Goal: Task Accomplishment & Management: Manage account settings

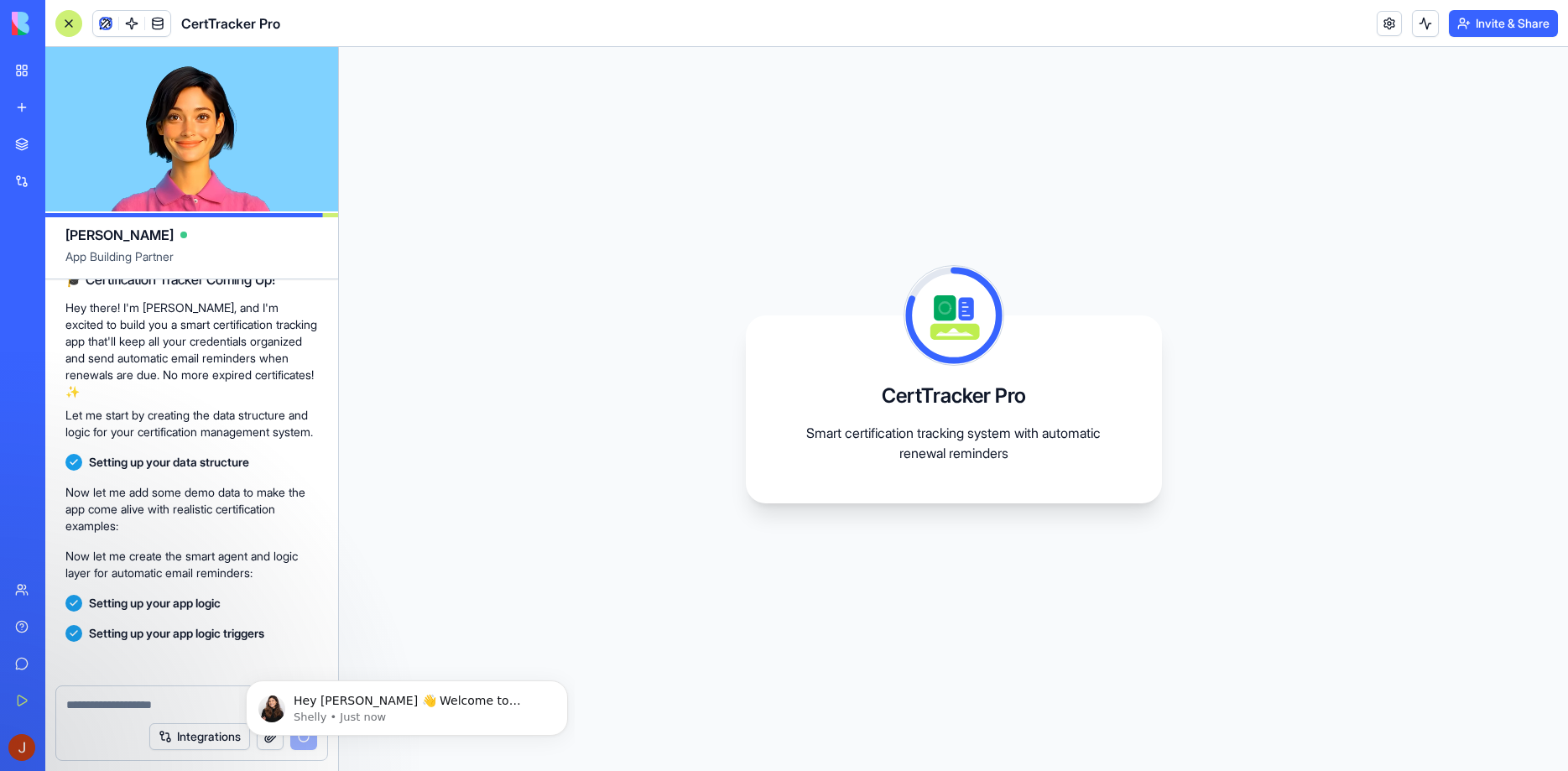
scroll to position [322, 0]
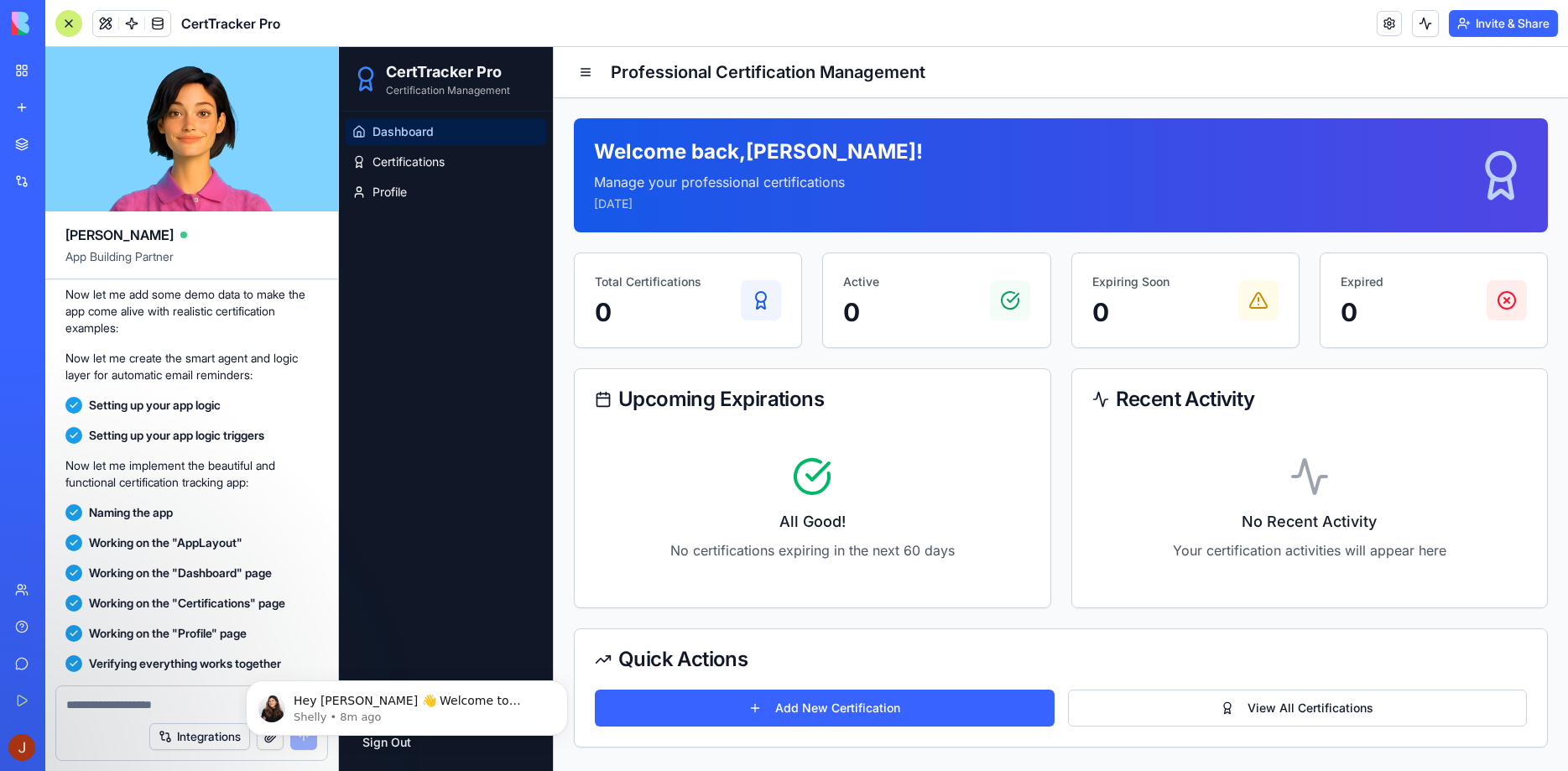
scroll to position [558, 0]
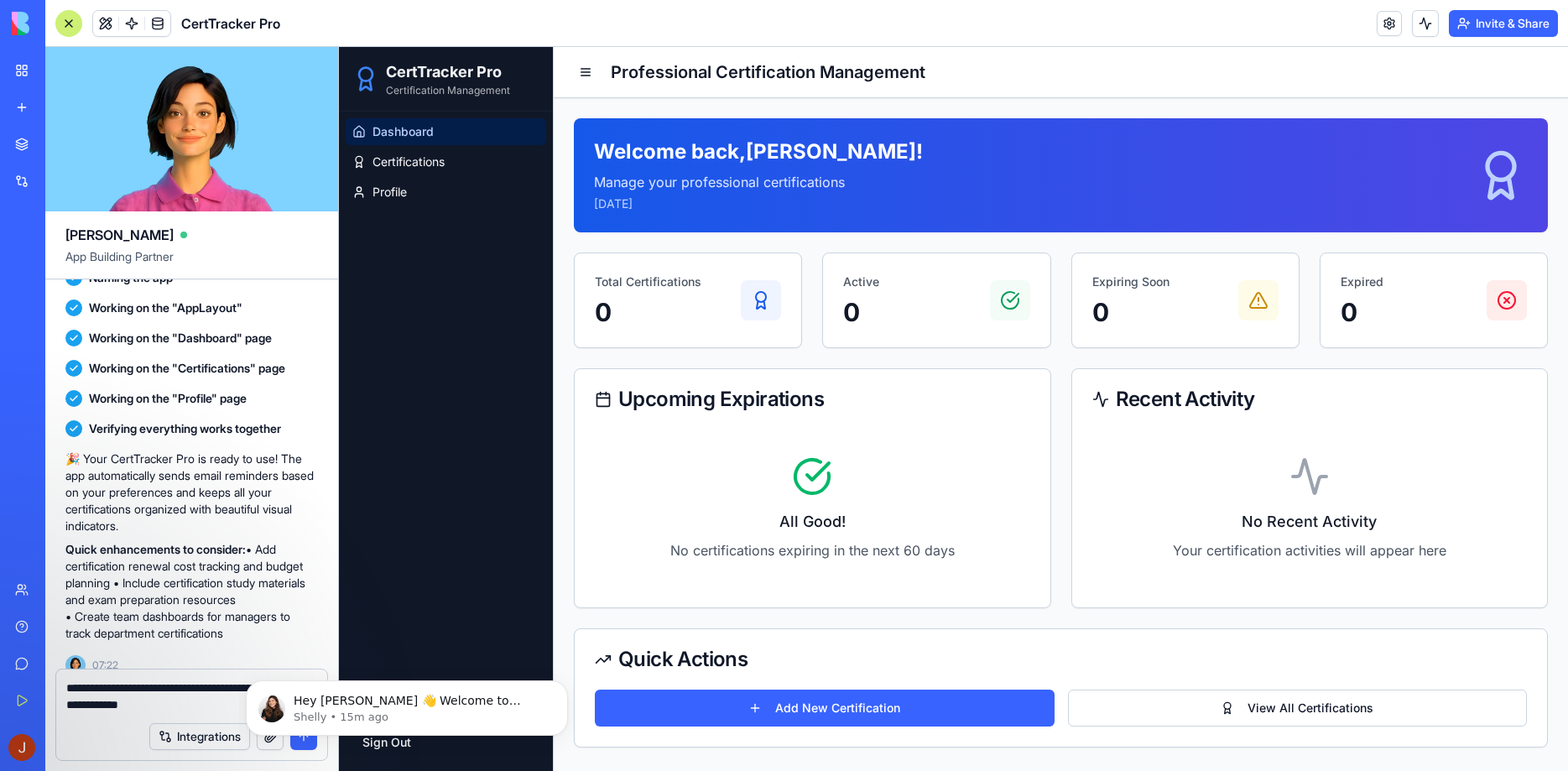
type textarea "**********"
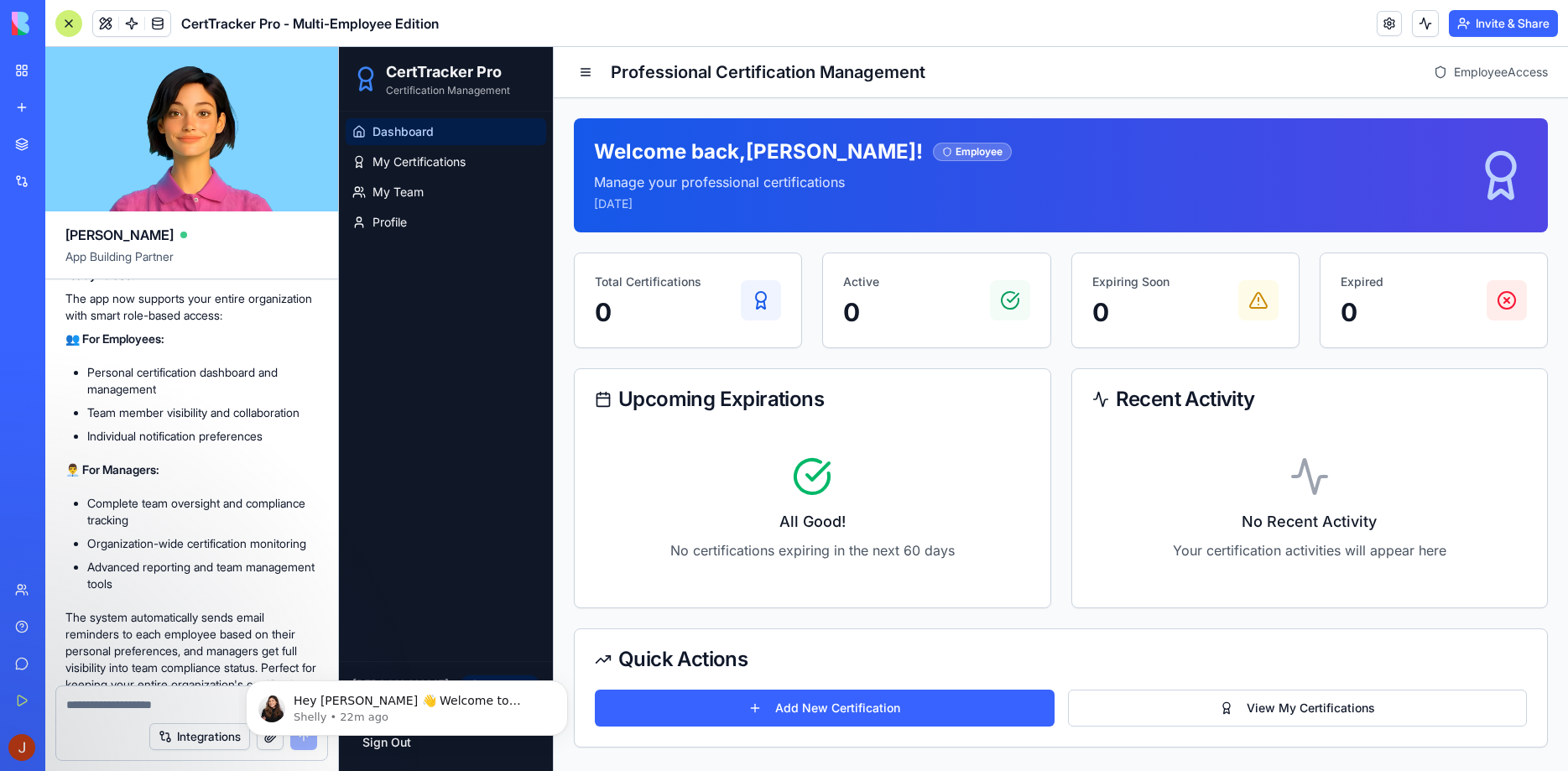
scroll to position [1865, 0]
click at [382, 196] on span "My Team" at bounding box center [398, 192] width 51 height 17
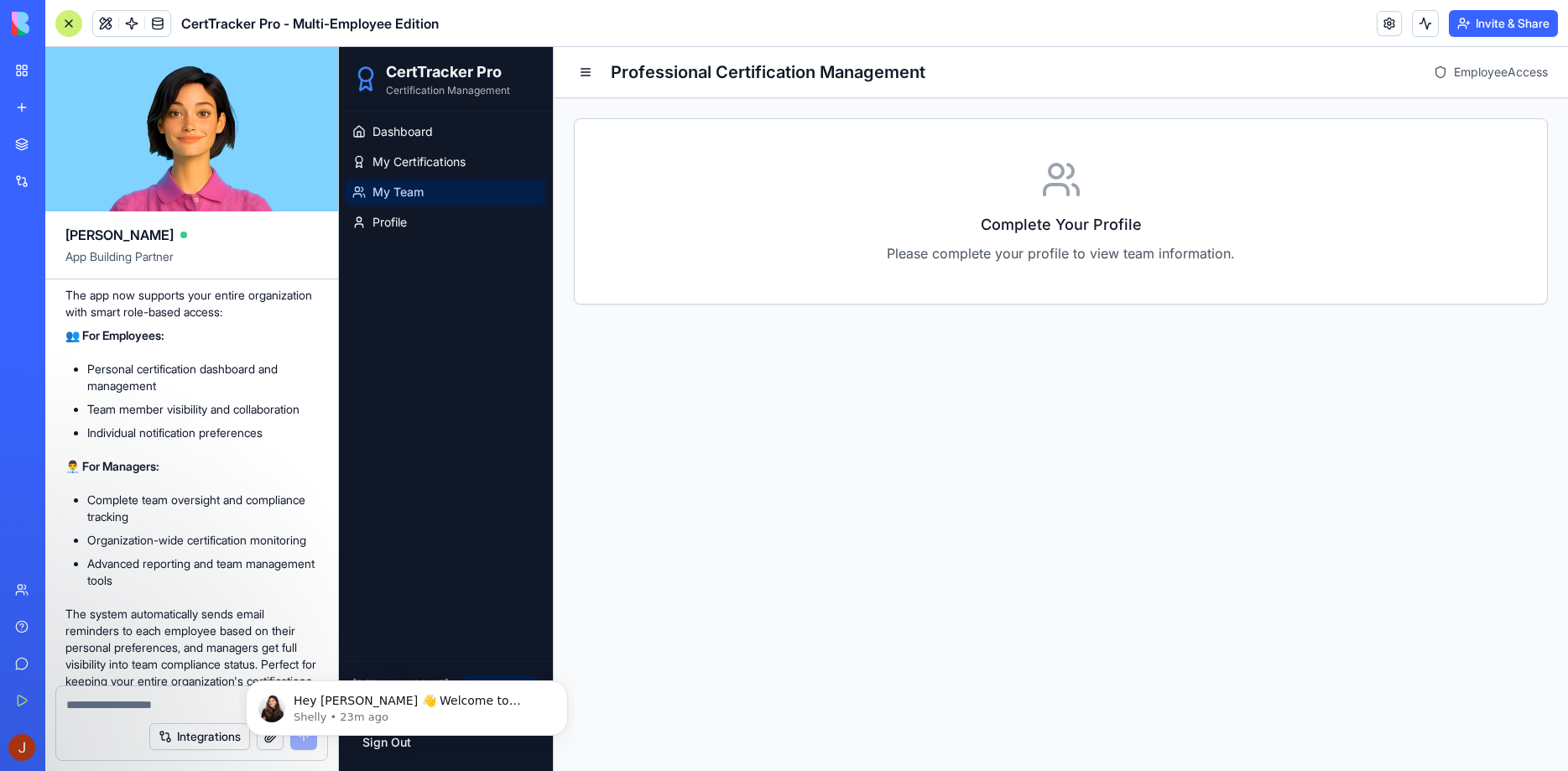
click at [1020, 232] on h3 "Complete Your Profile" at bounding box center [1061, 225] width 892 height 23
click at [396, 227] on span "Profile" at bounding box center [390, 222] width 34 height 17
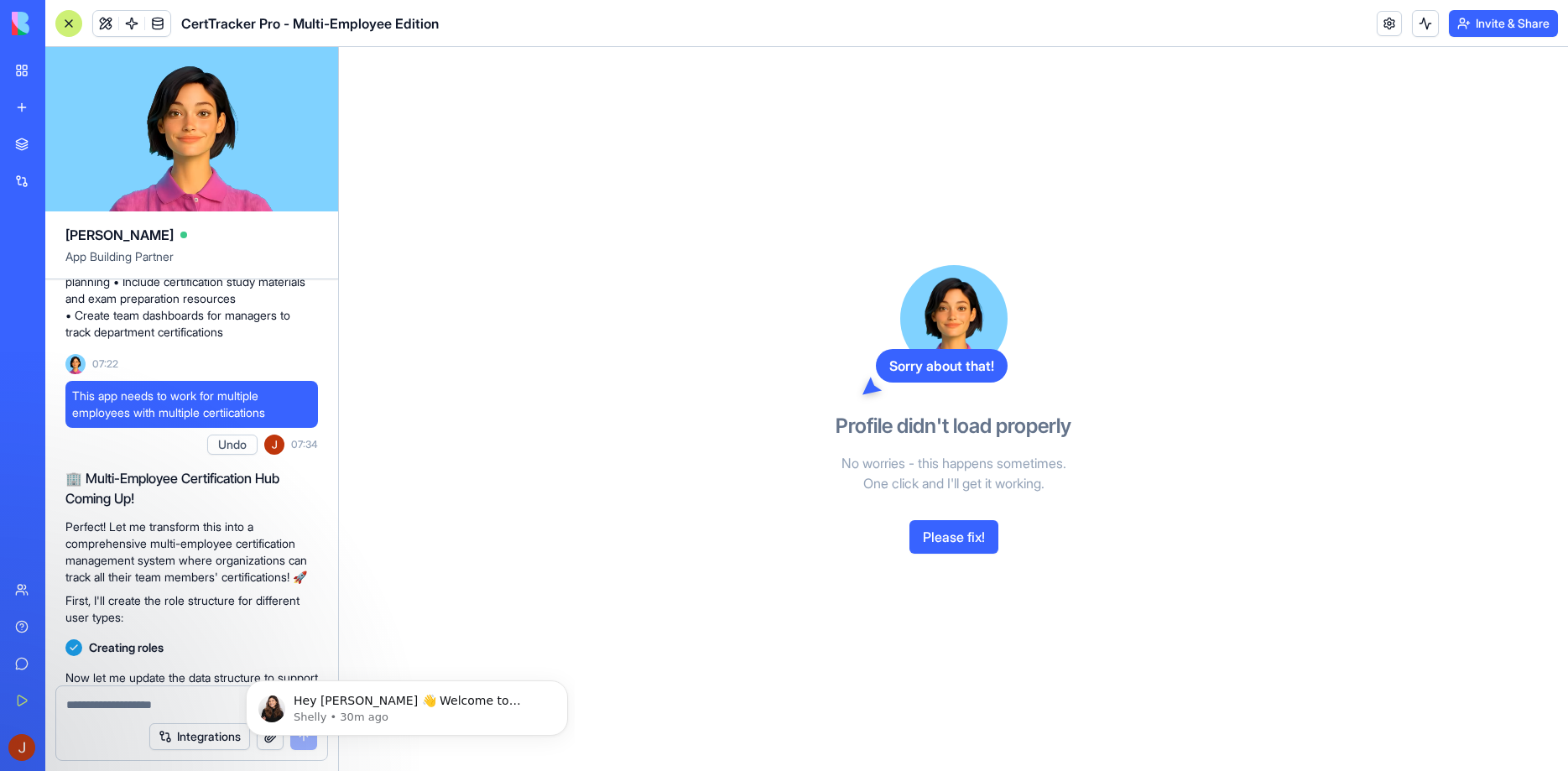
scroll to position [355, 0]
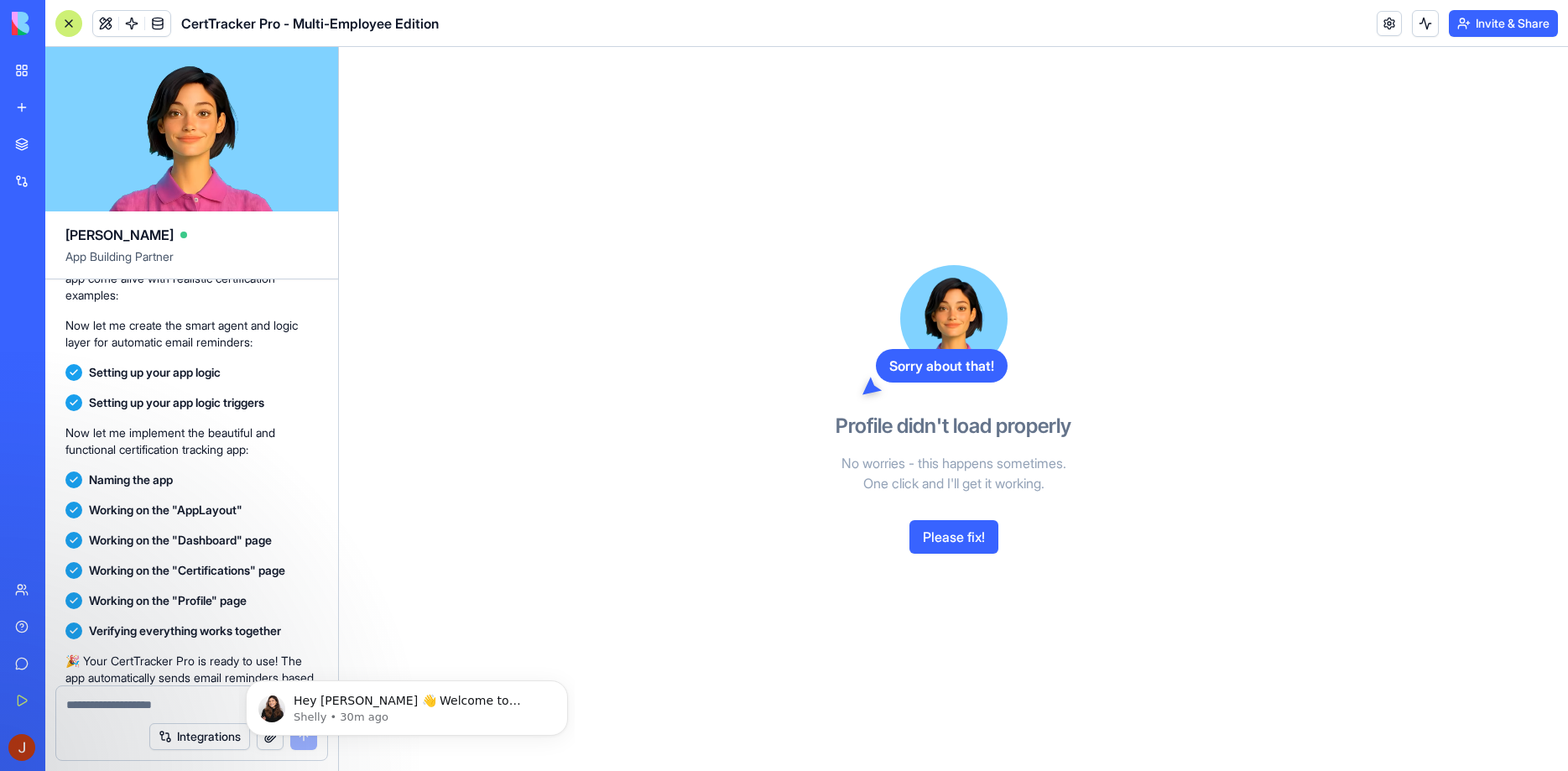
click at [22, 18] on img at bounding box center [64, 23] width 104 height 23
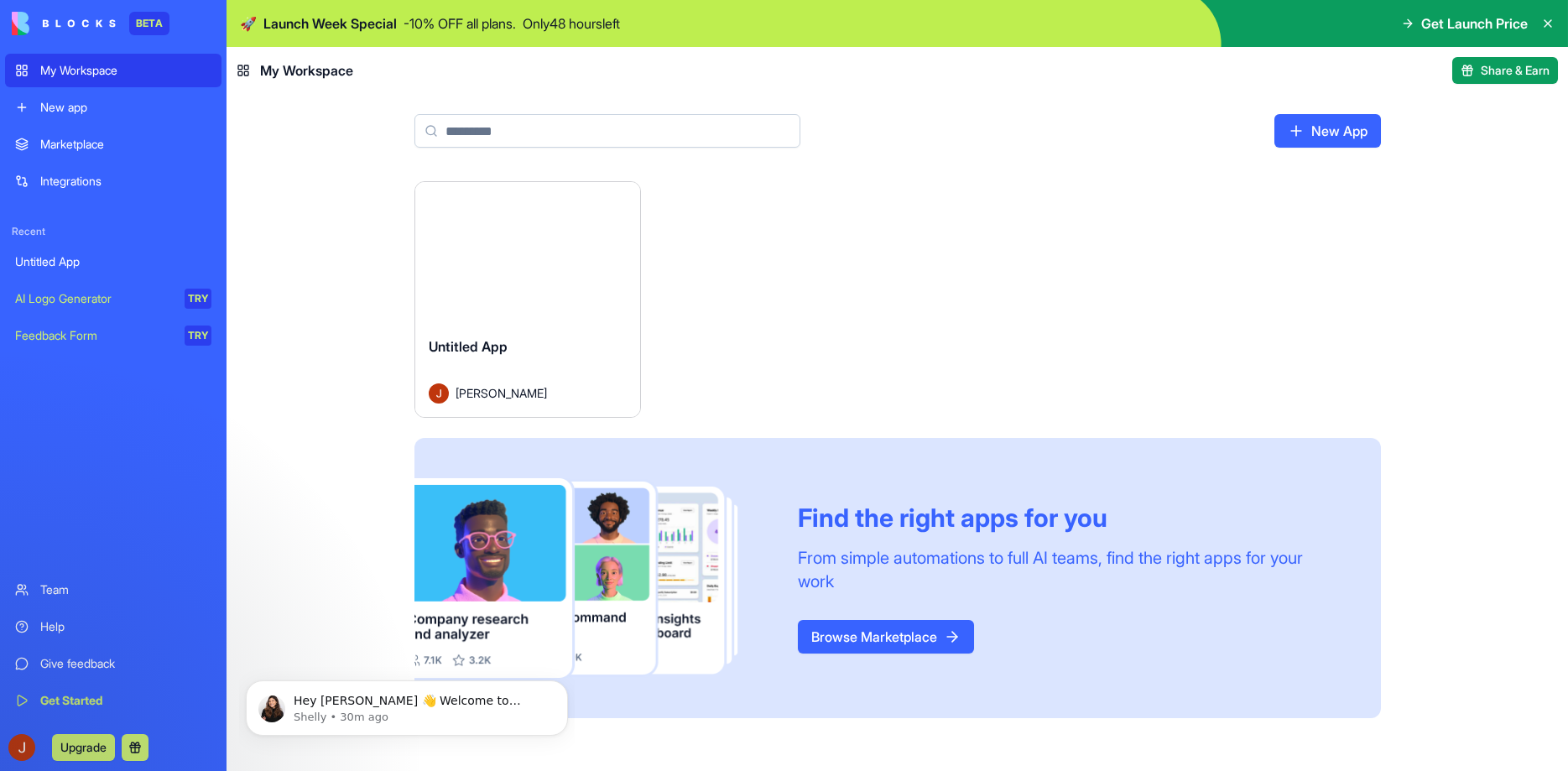
click at [18, 20] on img at bounding box center [64, 23] width 104 height 23
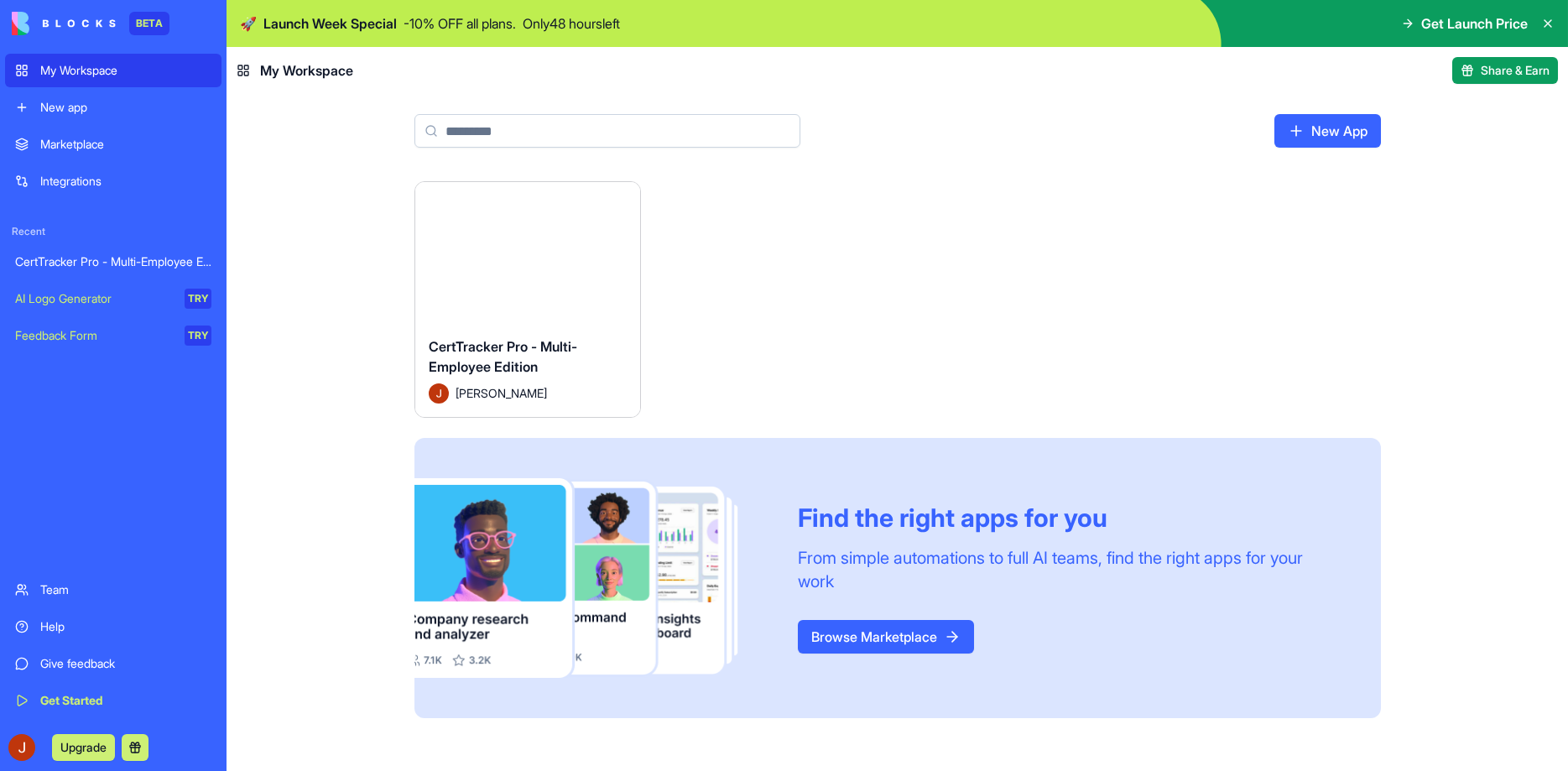
click at [528, 255] on button "Launch" at bounding box center [528, 252] width 126 height 33
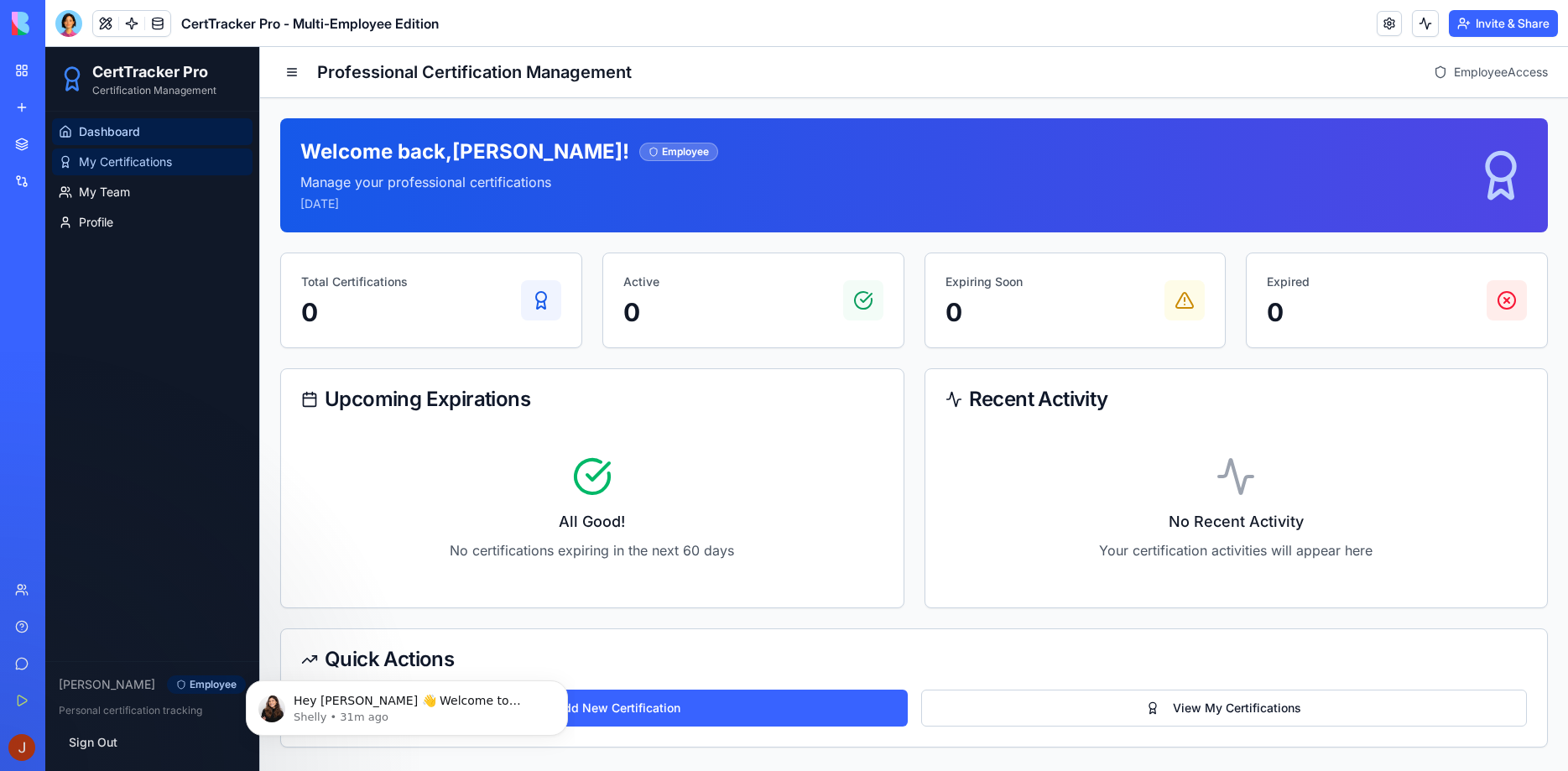
click at [131, 164] on span "My Certifications" at bounding box center [125, 161] width 93 height 17
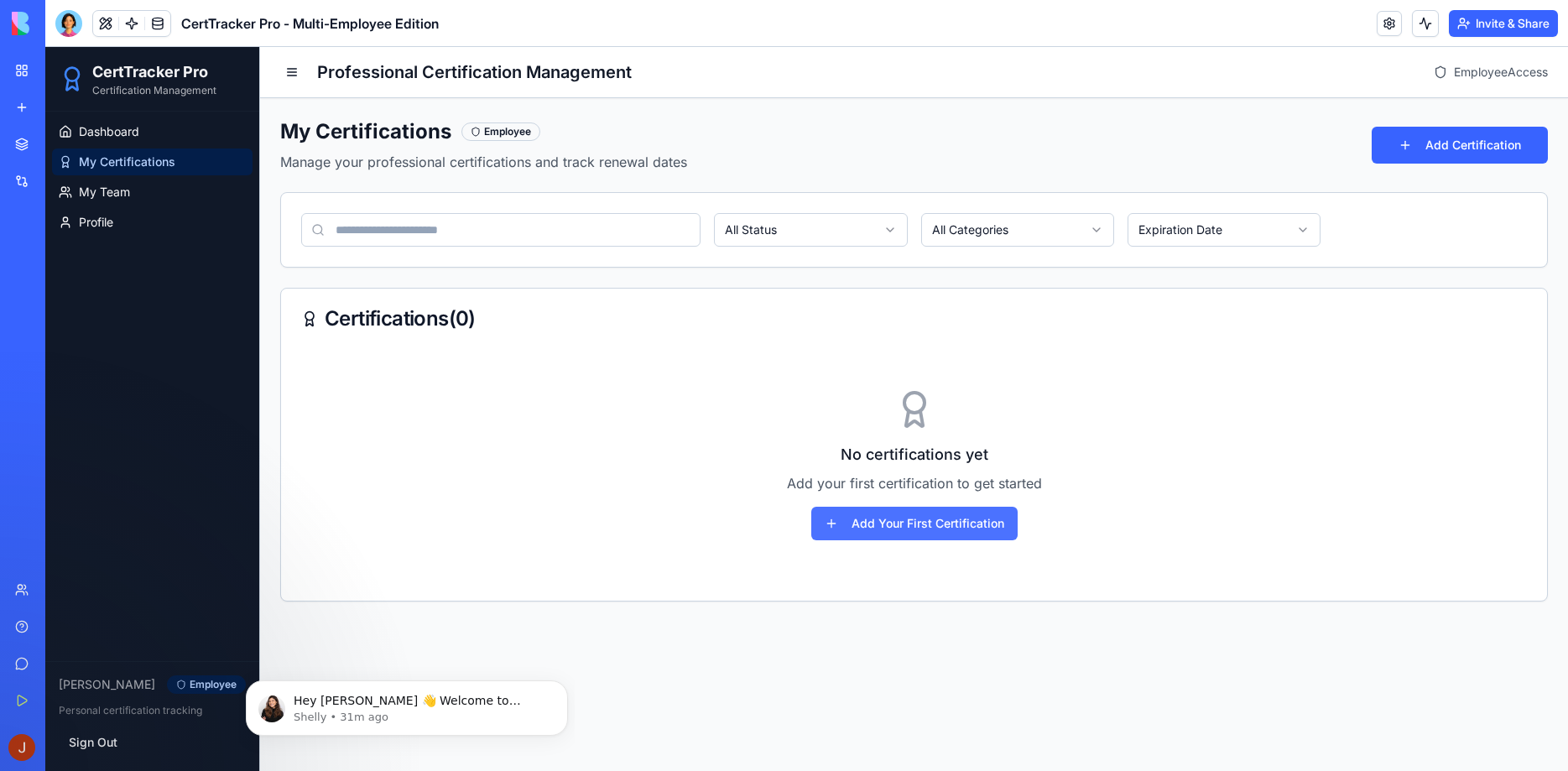
click at [933, 533] on button "Add Your First Certification" at bounding box center [914, 523] width 206 height 33
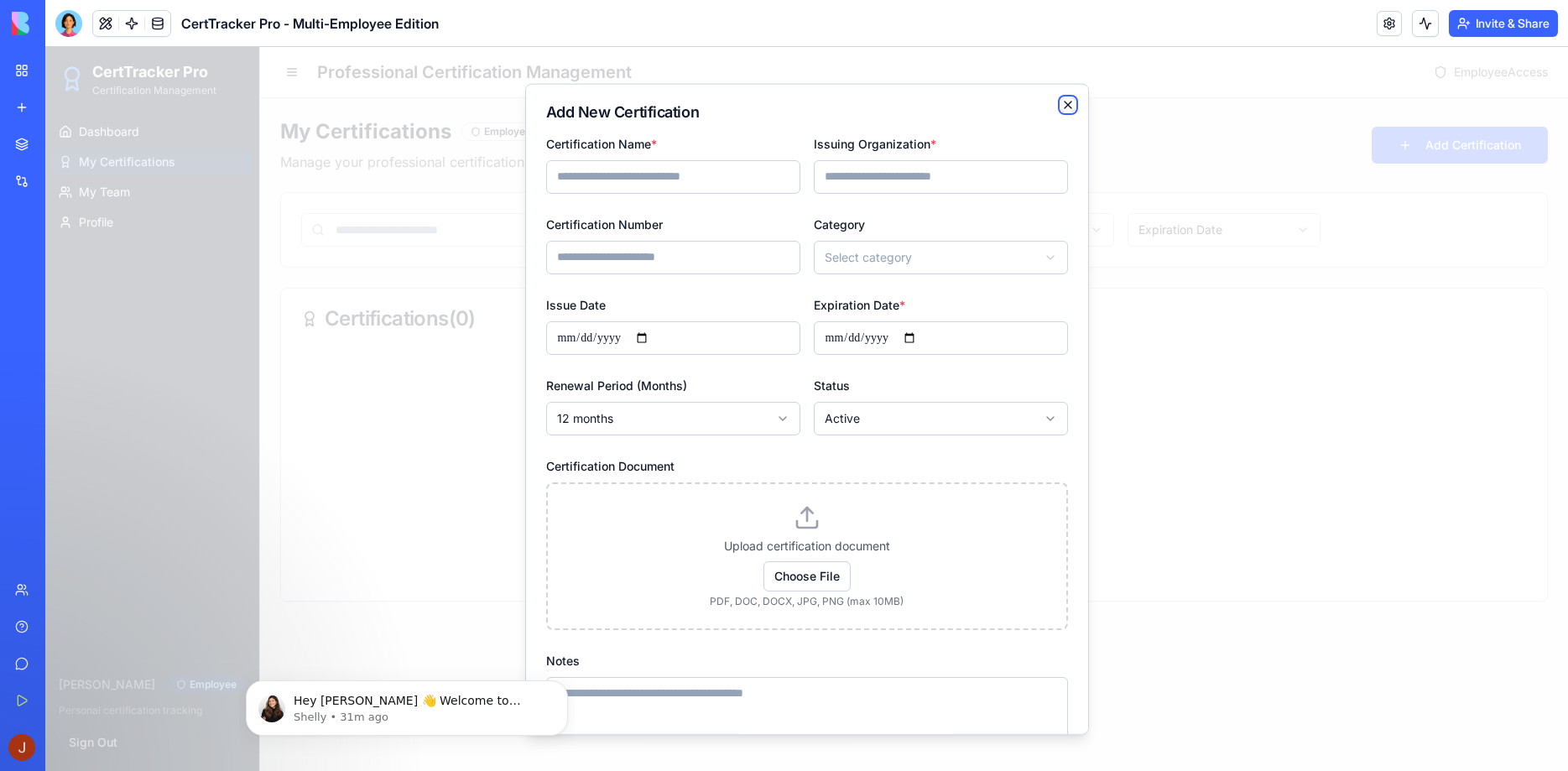
click at [1069, 104] on icon "button" at bounding box center [1067, 104] width 6 height 6
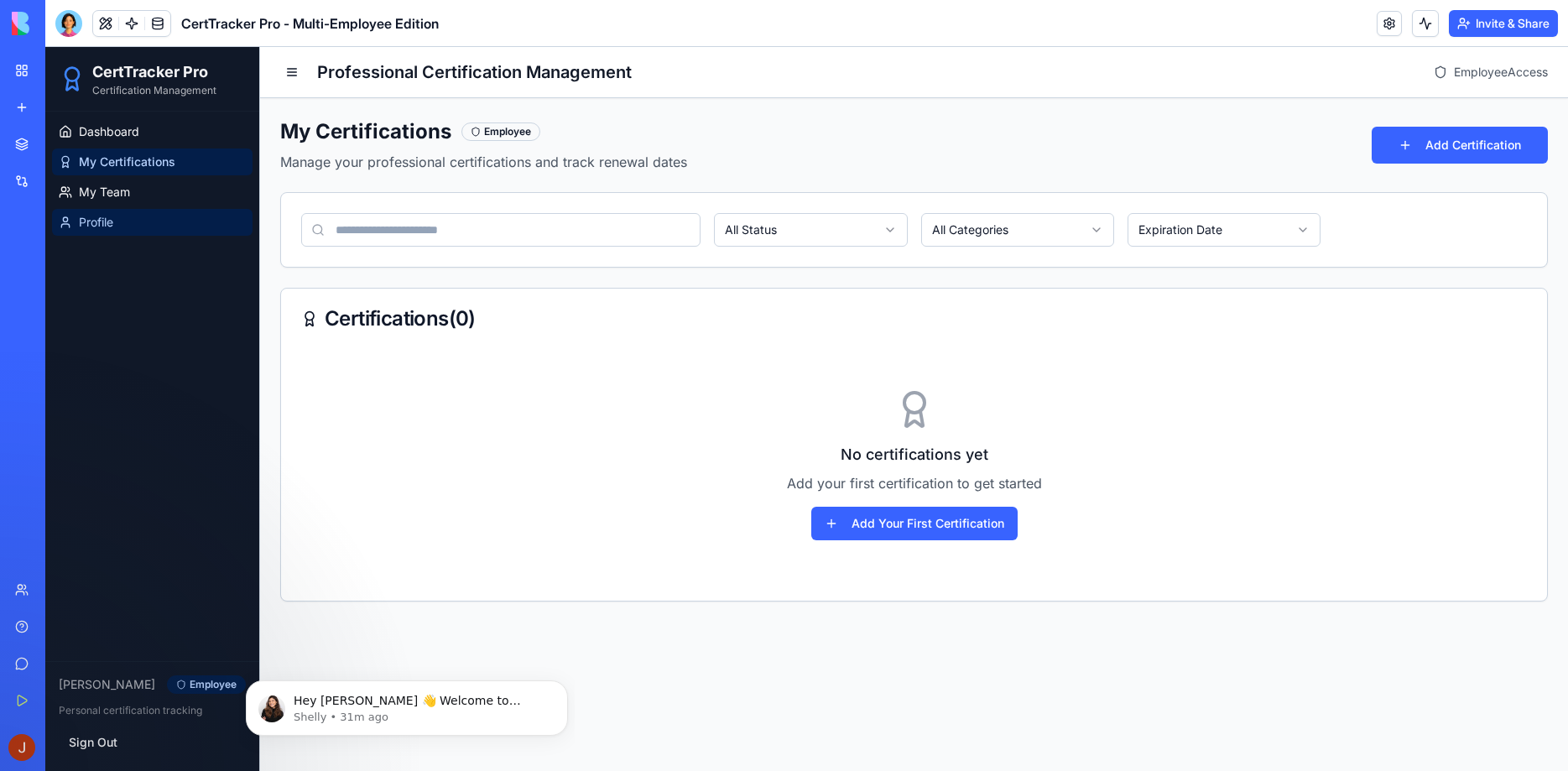
click at [104, 223] on span "Profile" at bounding box center [96, 222] width 34 height 17
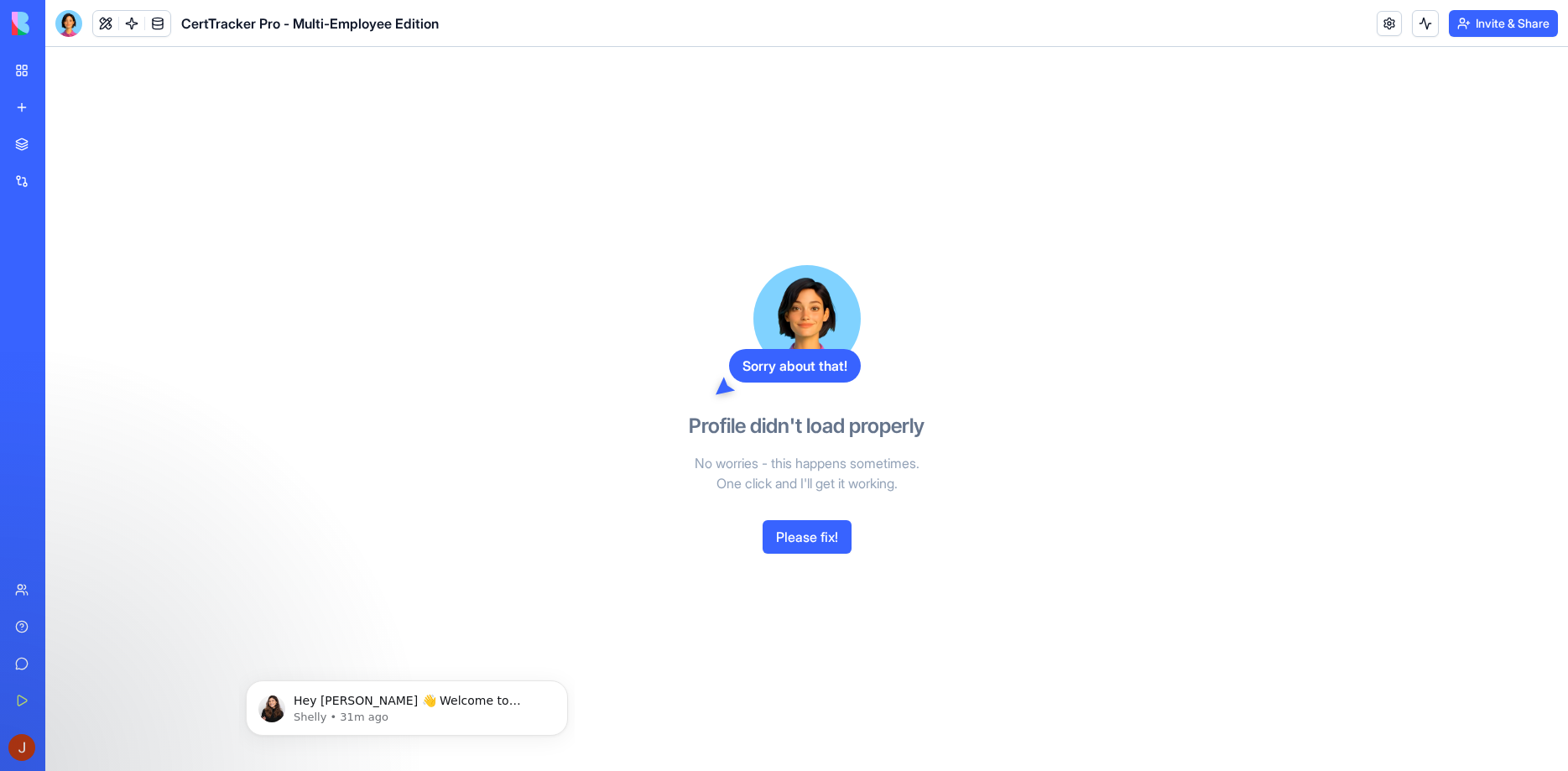
click at [819, 541] on button "Please fix!" at bounding box center [807, 537] width 89 height 33
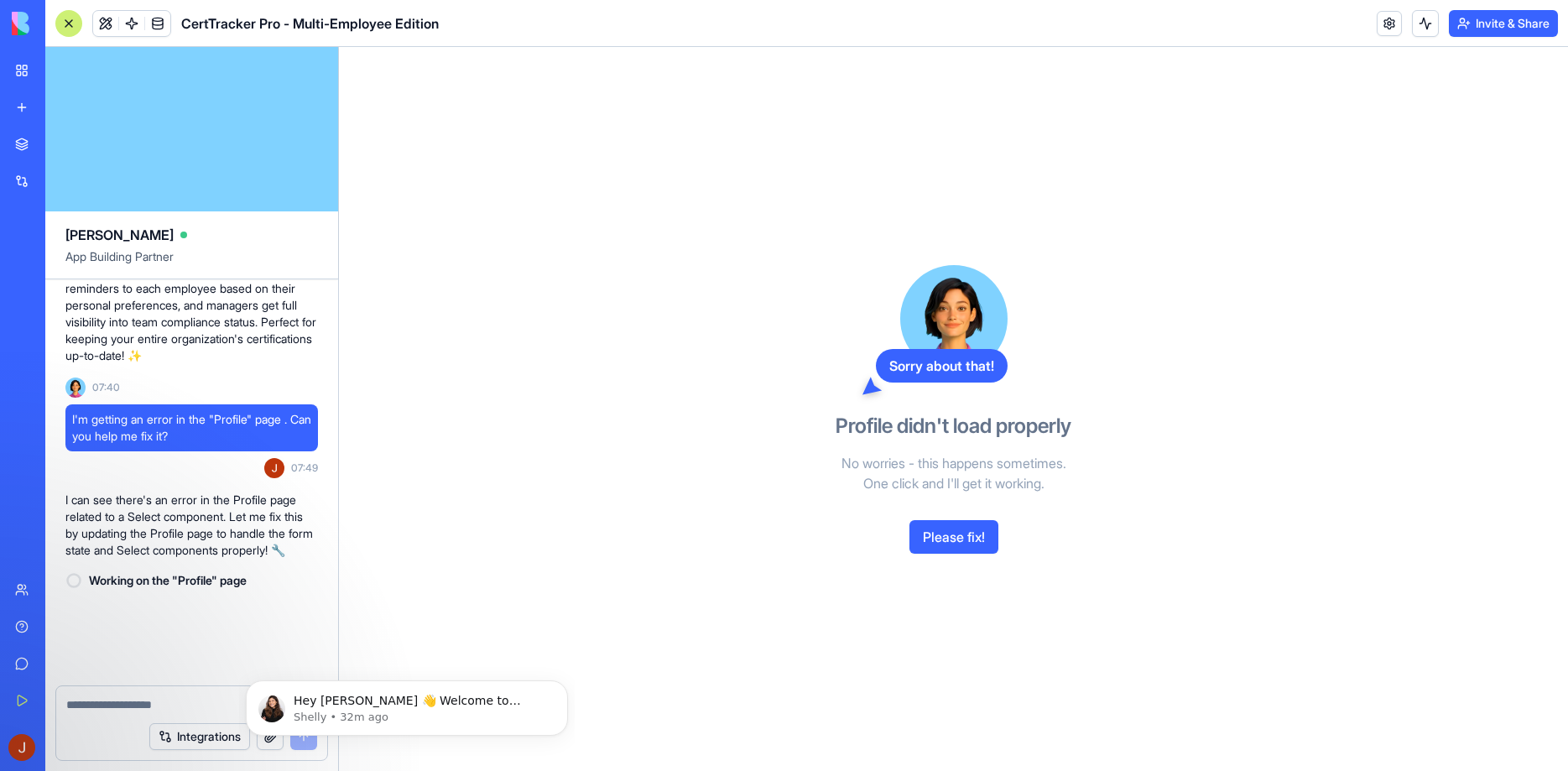
scroll to position [2482, 0]
